Goal: Check status: Check status

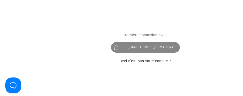
click at [132, 44] on div "[EMAIL_ADDRESS][DOMAIN_NAME]" at bounding box center [145, 47] width 69 height 11
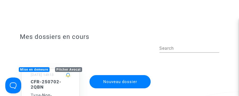
click at [43, 86] on h5 "CFR-250702-2QBN" at bounding box center [51, 84] width 40 height 11
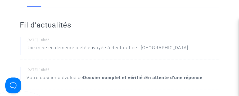
scroll to position [115, 0]
